Goal: Information Seeking & Learning: Learn about a topic

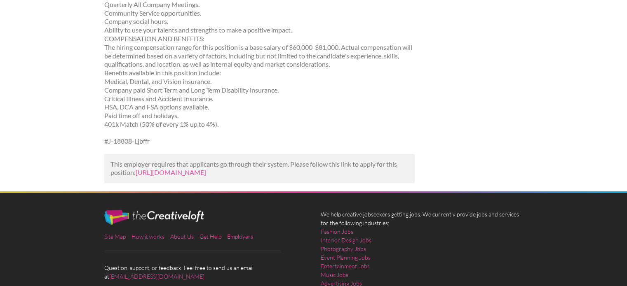
scroll to position [653, 0]
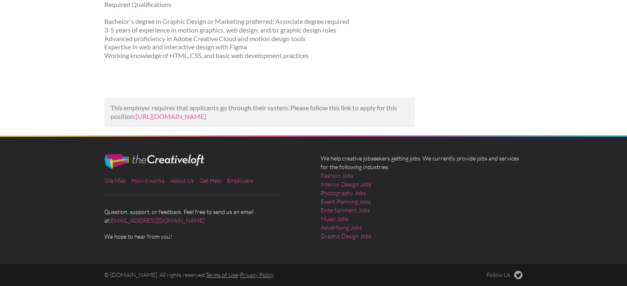
scroll to position [201, 0]
click at [206, 115] on link "[URL][DOMAIN_NAME]" at bounding box center [171, 117] width 70 height 8
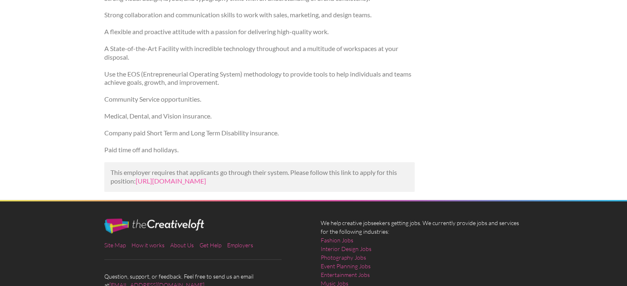
scroll to position [756, 0]
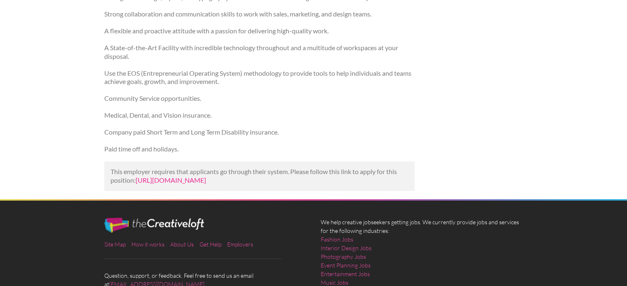
click at [206, 182] on link "https://jooble.org/rjdp/-6790190177556716845?utm_campaign=google_jobs_apply&utm…" at bounding box center [171, 180] width 70 height 8
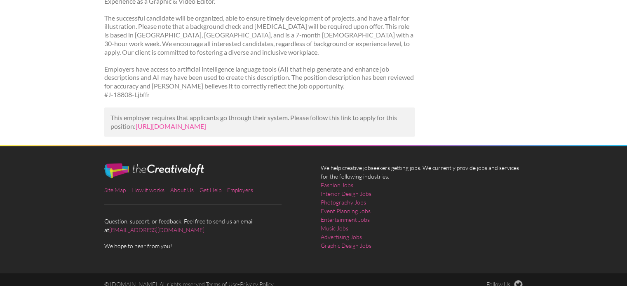
scroll to position [314, 0]
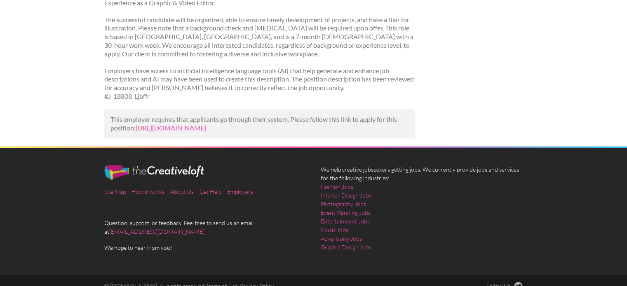
click at [318, 139] on div "This employer requires that applicants go through their system. Please follow t…" at bounding box center [259, 124] width 310 height 30
click at [206, 132] on link "https://www.recruit.net/job/graphic-design-jobs/C6072C9A2BD032E3?utm_campaign=g…" at bounding box center [171, 128] width 70 height 8
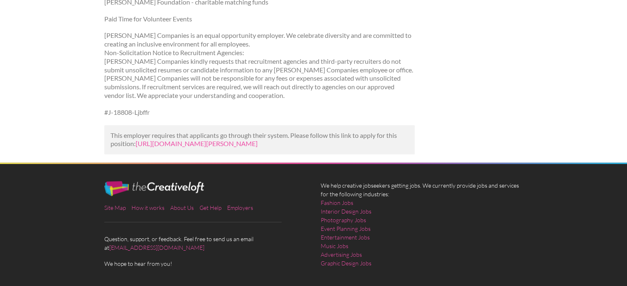
scroll to position [995, 0]
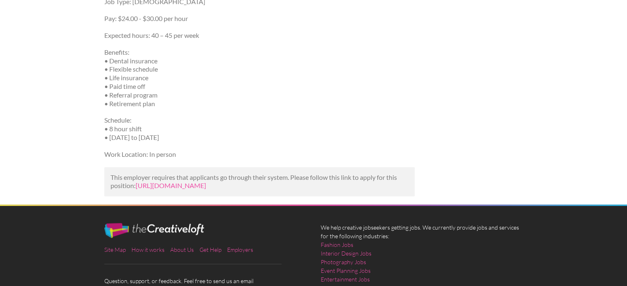
scroll to position [669, 0]
click at [206, 190] on link "[URL][DOMAIN_NAME]" at bounding box center [171, 186] width 70 height 8
